Goal: Task Accomplishment & Management: Manage account settings

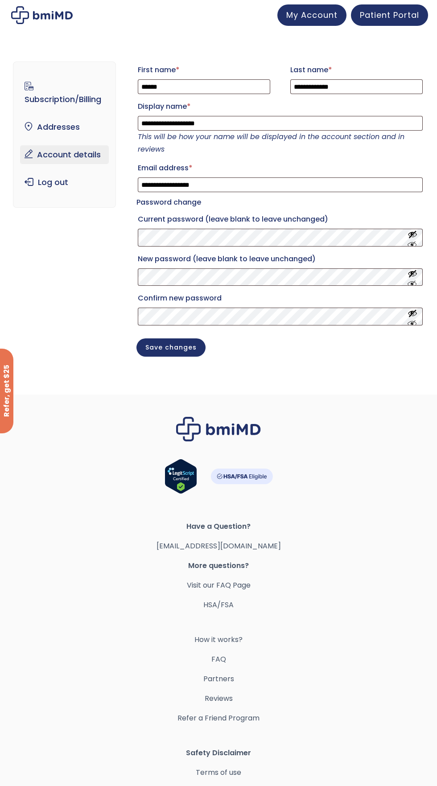
scroll to position [137, 0]
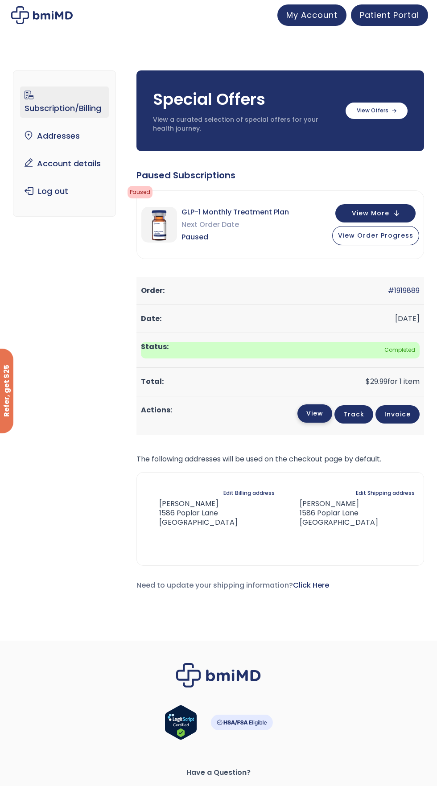
click at [319, 415] on link "View" at bounding box center [315, 414] width 35 height 18
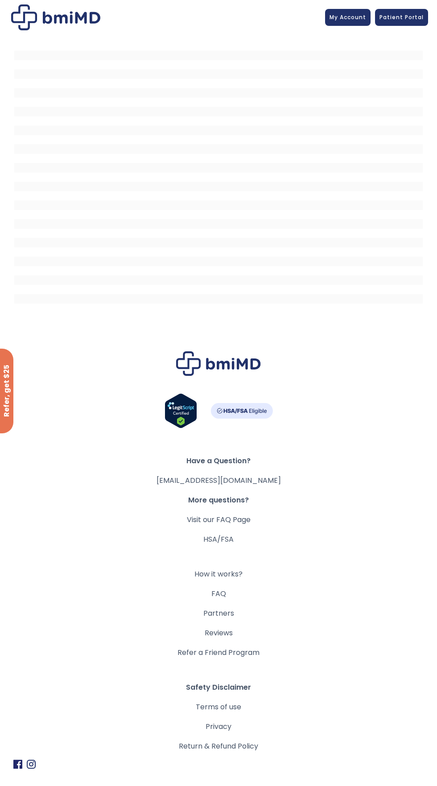
click at [10, 289] on div at bounding box center [218, 182] width 419 height 294
